Goal: Understand site structure: Understand site structure

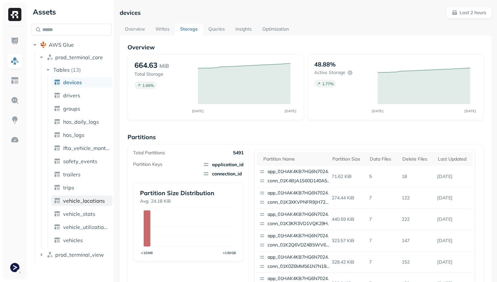
click at [101, 199] on span "vehicle_locations" at bounding box center [84, 200] width 42 height 7
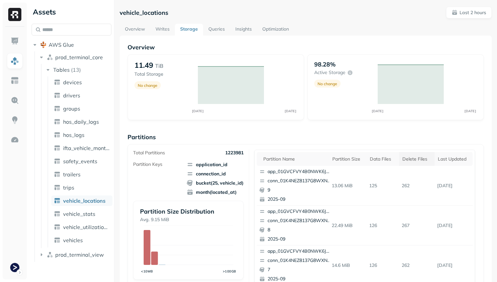
click at [418, 156] on div "Delete Files" at bounding box center [417, 159] width 29 height 6
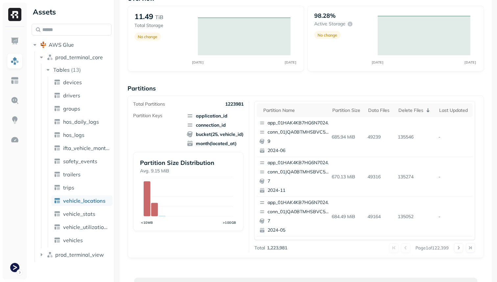
scroll to position [71, 0]
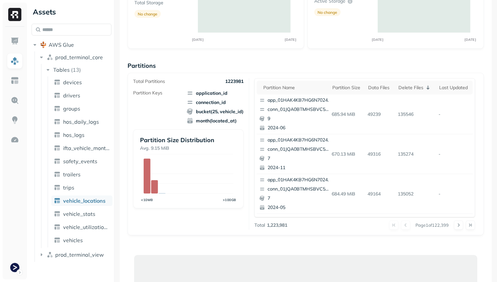
click at [453, 225] on div "Page 1 of 122,399" at bounding box center [381, 224] width 188 height 9
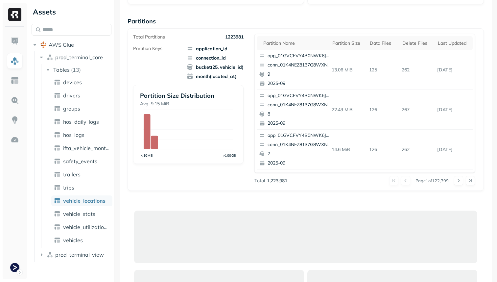
scroll to position [116, 0]
click at [412, 42] on div "Delete Files" at bounding box center [417, 43] width 29 height 6
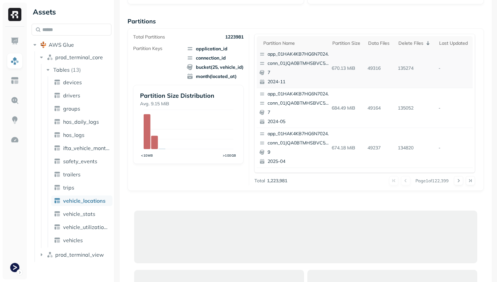
scroll to position [37, 0]
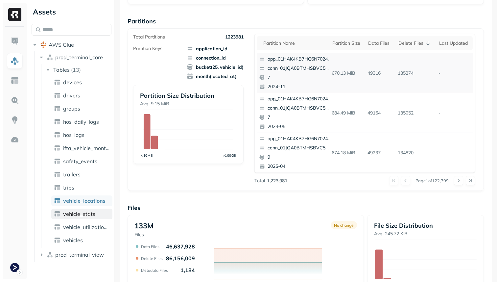
click at [100, 212] on link "vehicle_stats" at bounding box center [81, 214] width 61 height 11
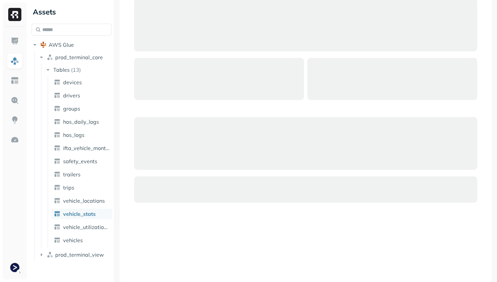
scroll to position [43, 0]
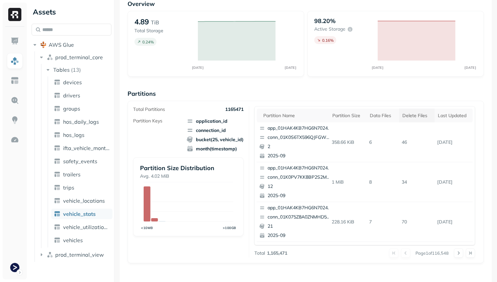
click at [405, 117] on div "Delete Files" at bounding box center [417, 115] width 29 height 6
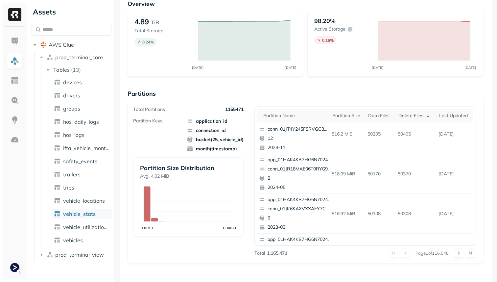
scroll to position [0, 0]
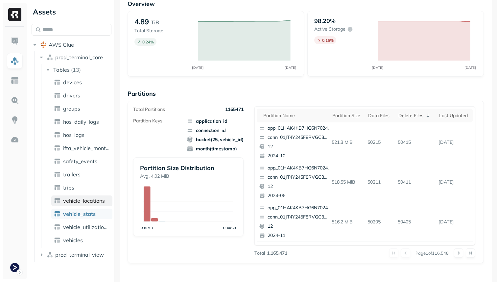
click at [92, 202] on span "vehicle_locations" at bounding box center [84, 200] width 42 height 7
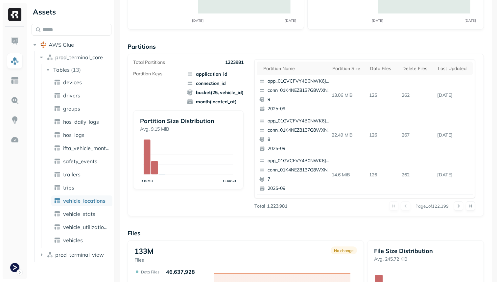
scroll to position [40, 0]
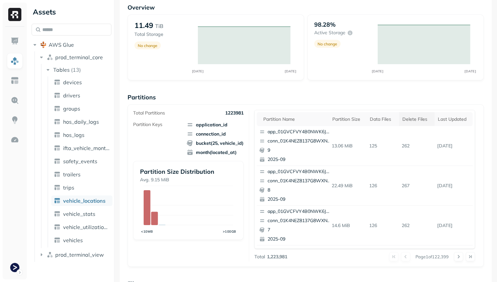
click at [410, 118] on div "Delete Files" at bounding box center [417, 119] width 29 height 6
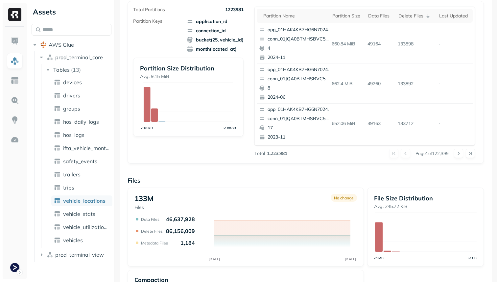
scroll to position [117, 0]
